Goal: Task Accomplishment & Management: Complete application form

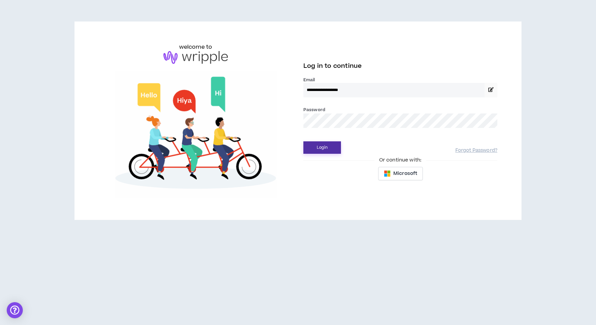
click at [320, 143] on button "Login" at bounding box center [322, 147] width 38 height 12
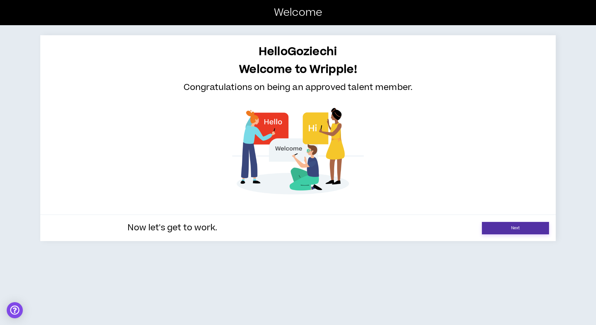
click at [496, 231] on link "Next" at bounding box center [515, 228] width 67 height 12
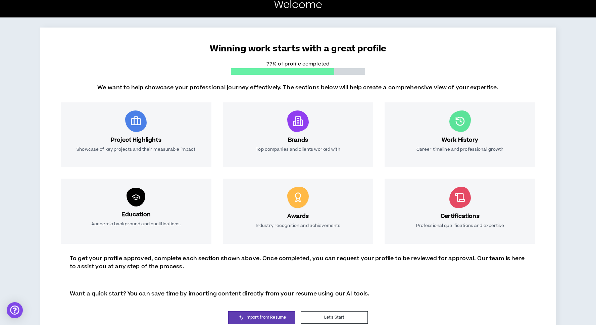
scroll to position [28, 0]
